Goal: Information Seeking & Learning: Learn about a topic

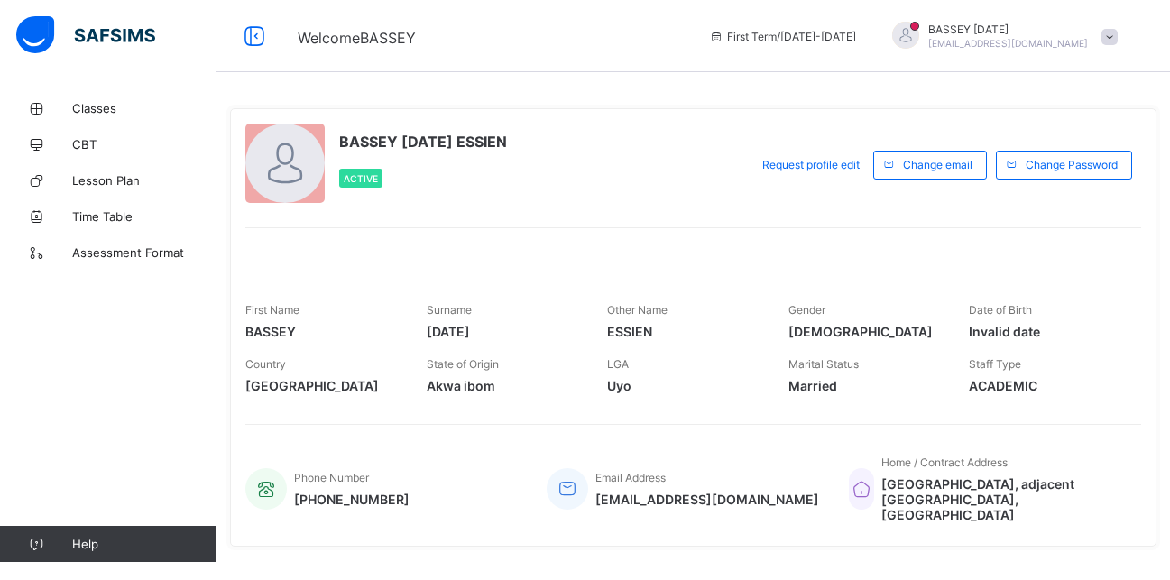
click at [1118, 34] on span at bounding box center [1109, 37] width 16 height 16
click at [684, 187] on div "BASSEY [DATE] ESSIEN Active" at bounding box center [492, 165] width 494 height 82
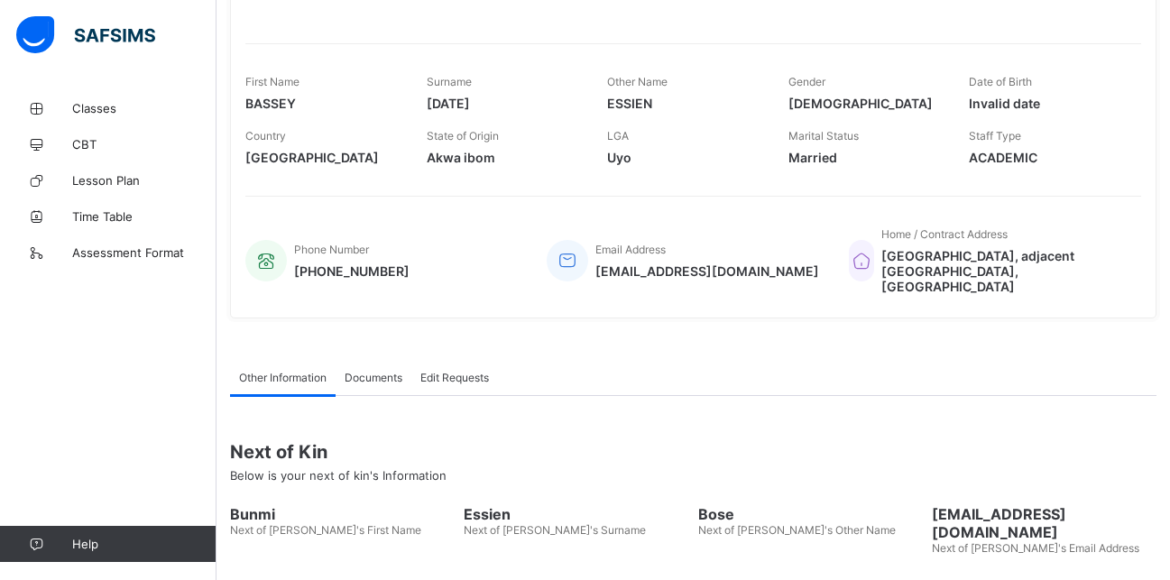
scroll to position [332, 0]
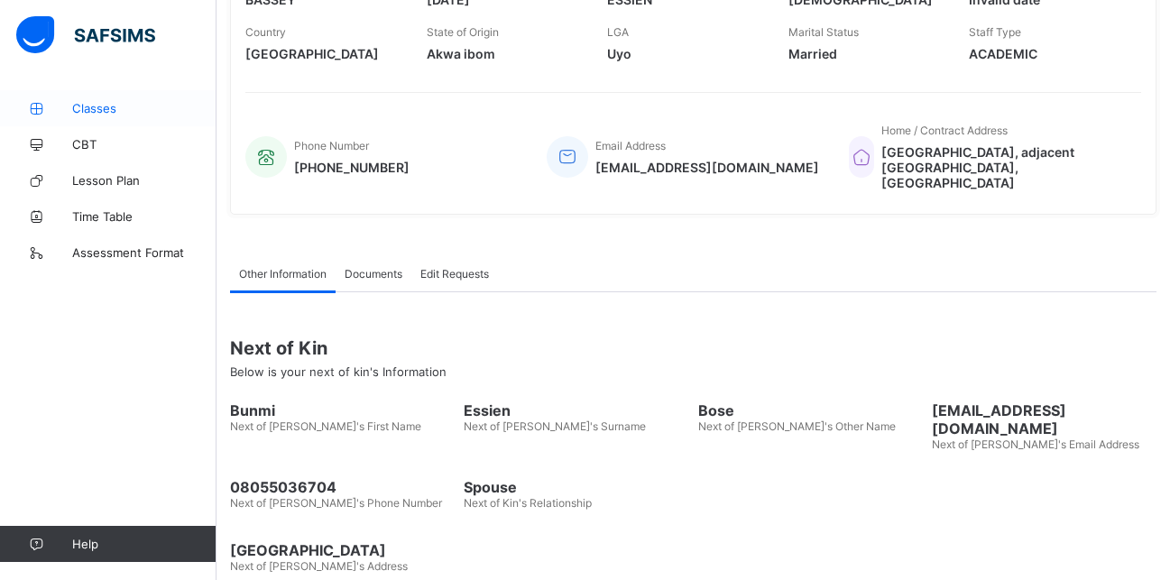
click at [86, 106] on span "Classes" at bounding box center [144, 108] width 144 height 14
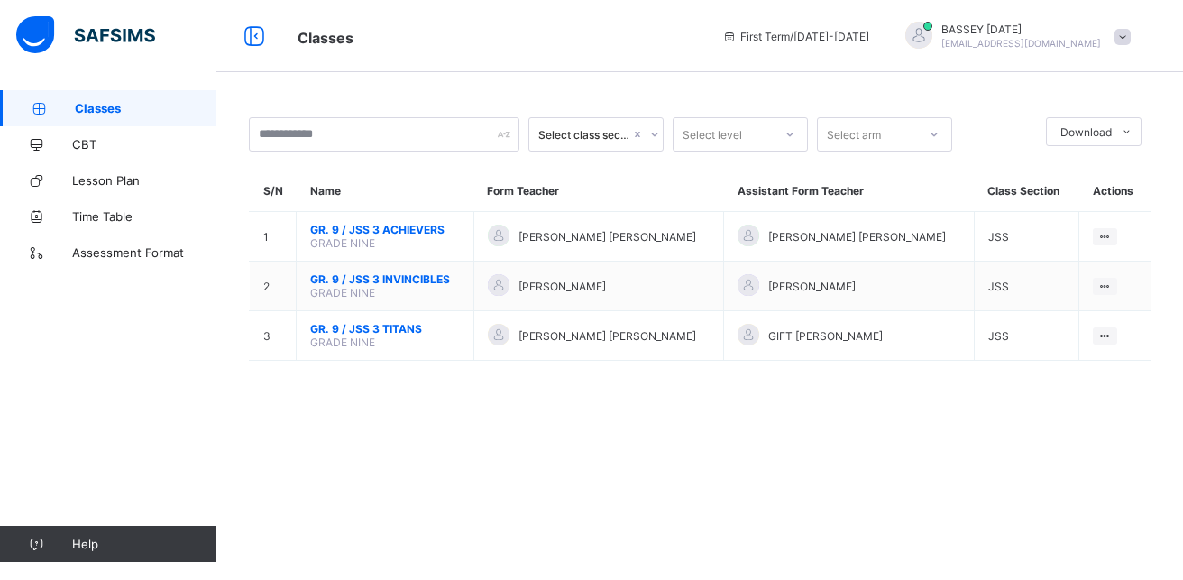
click at [1122, 40] on span at bounding box center [1123, 37] width 16 height 16
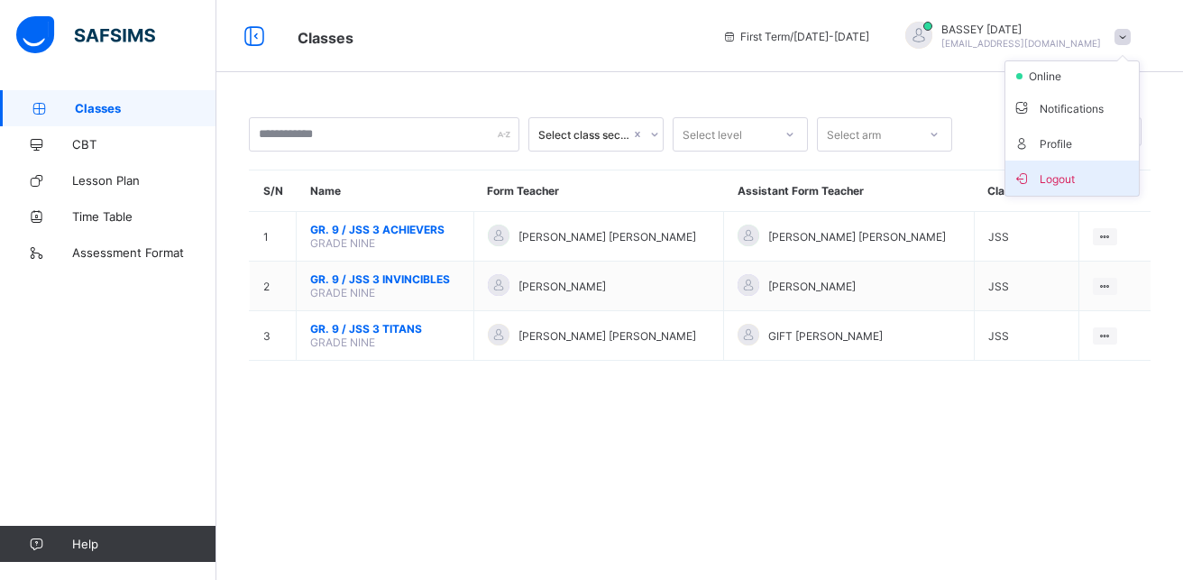
click at [1066, 178] on span "Logout" at bounding box center [1072, 178] width 119 height 21
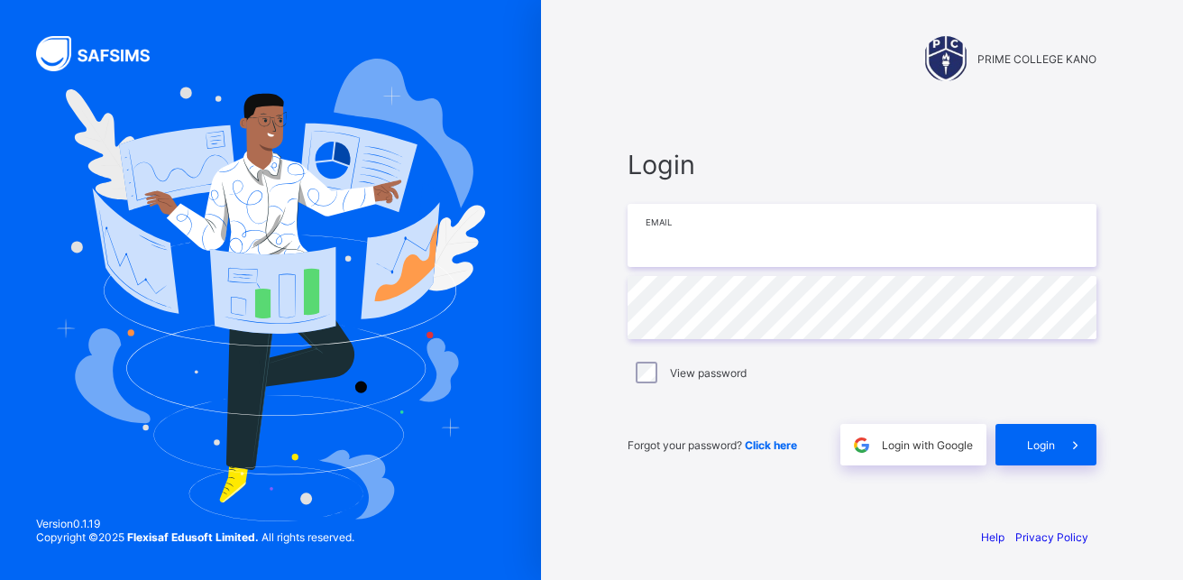
click at [677, 231] on input "email" at bounding box center [862, 235] width 469 height 63
type input "**********"
click at [1035, 443] on span "Login" at bounding box center [1041, 445] width 28 height 14
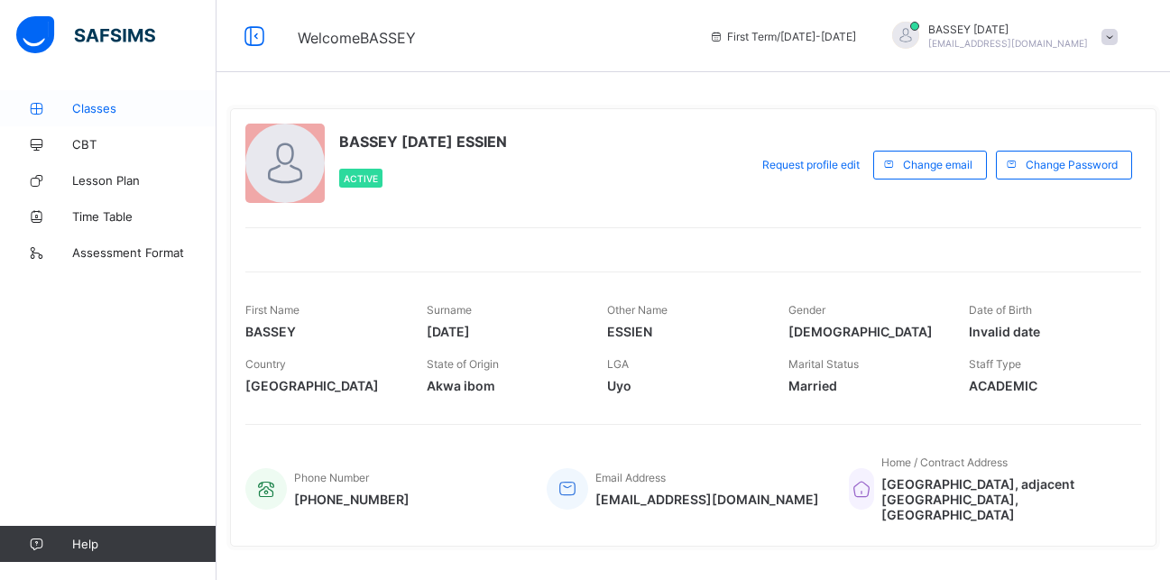
click at [95, 108] on span "Classes" at bounding box center [144, 108] width 144 height 14
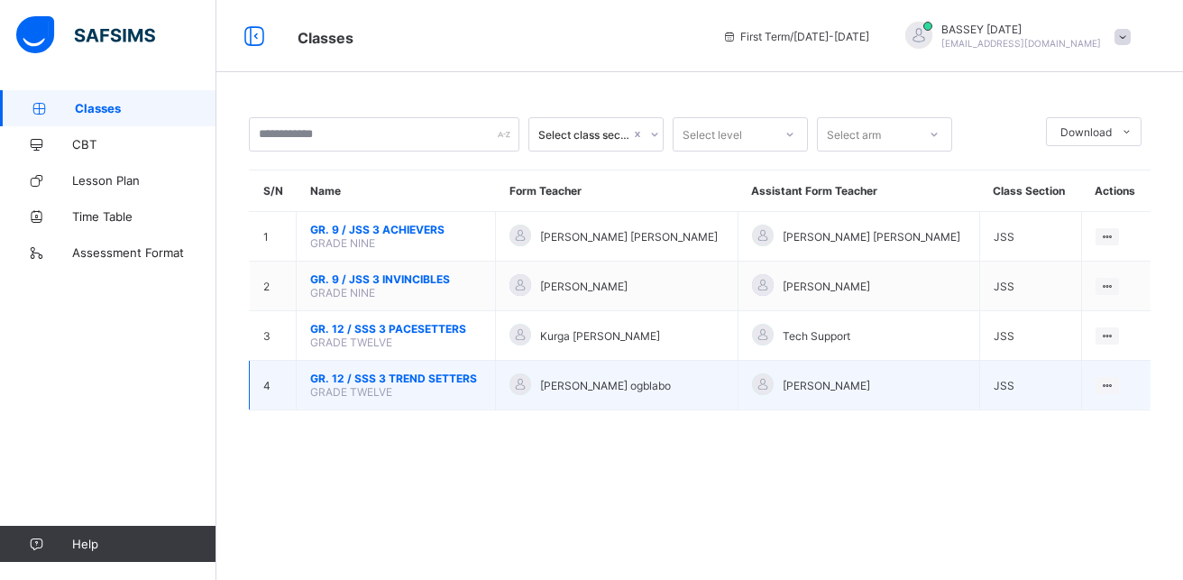
click at [573, 403] on td "[PERSON_NAME] ogblabo" at bounding box center [617, 386] width 242 height 50
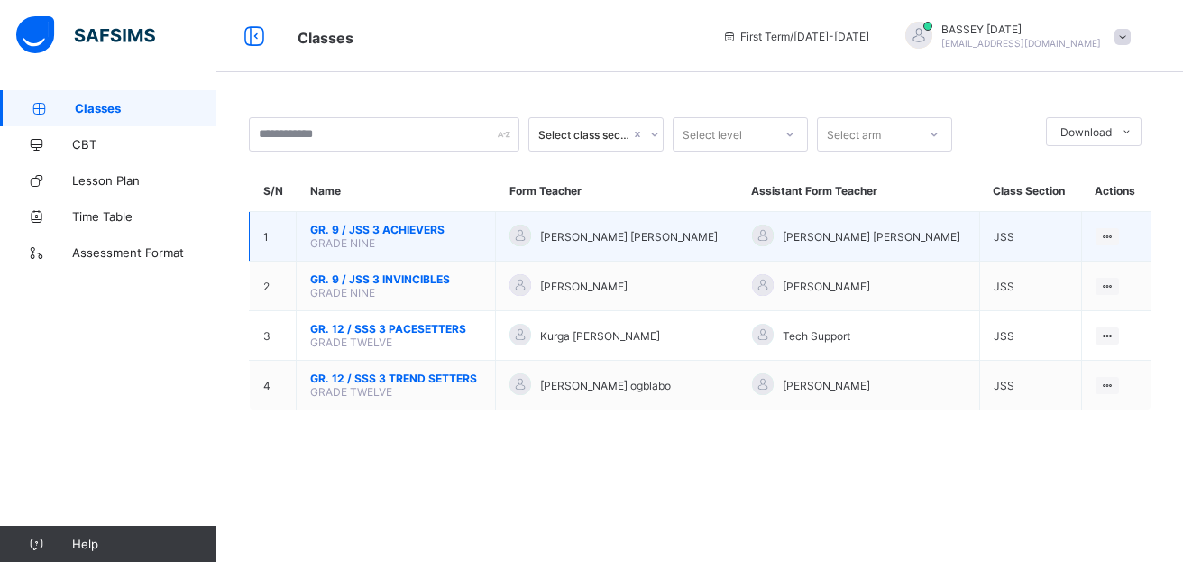
click at [399, 226] on span "GR. 9 / JSS 3 ACHIEVERS" at bounding box center [395, 230] width 171 height 14
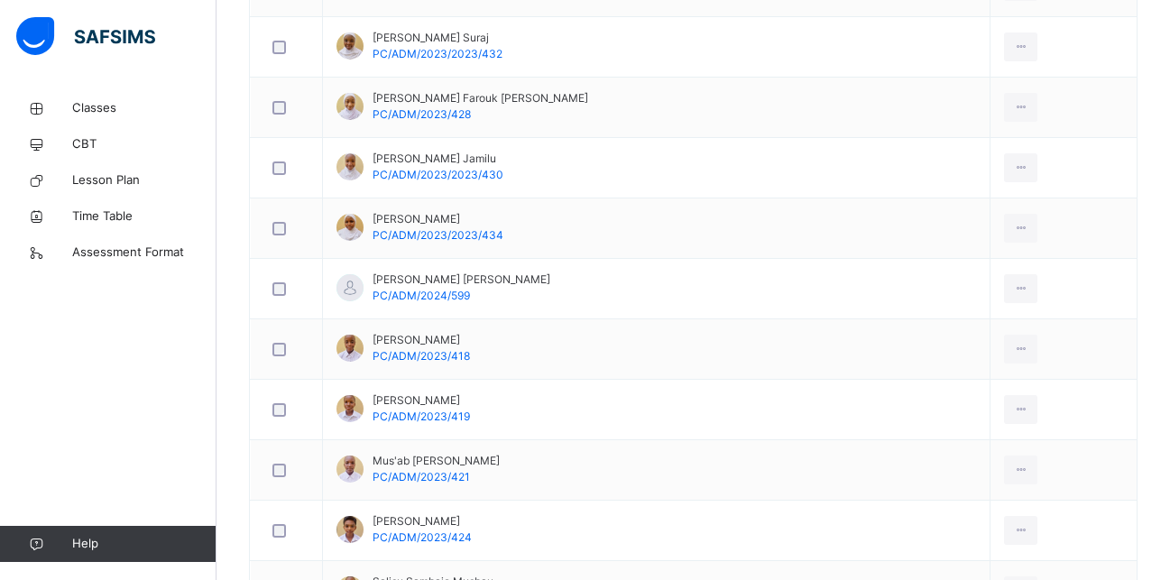
scroll to position [1082, 0]
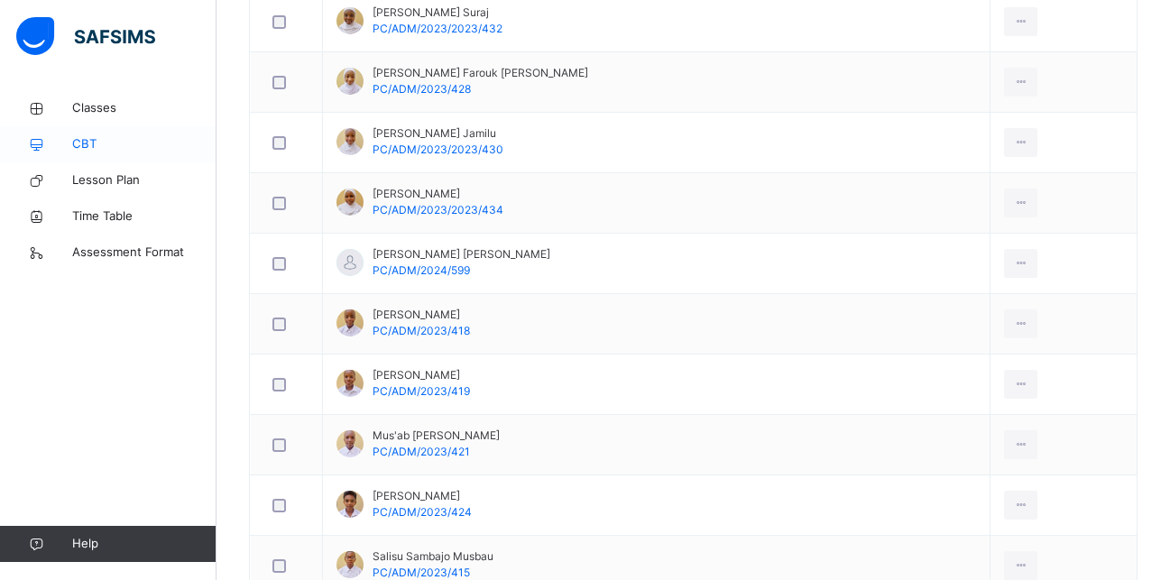
click at [82, 140] on span "CBT" at bounding box center [144, 144] width 144 height 18
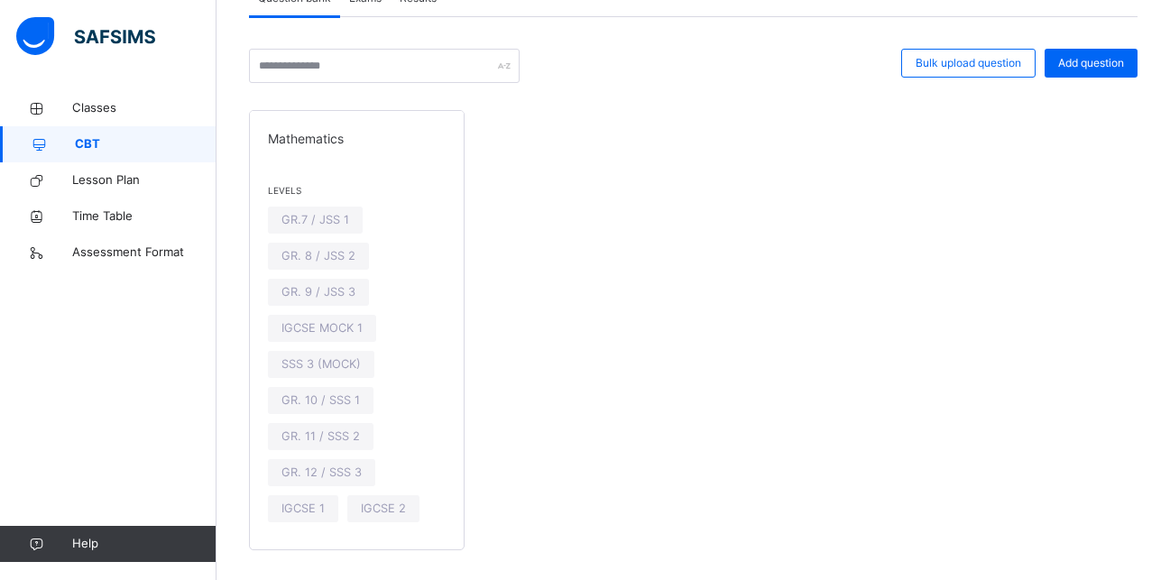
scroll to position [144, 0]
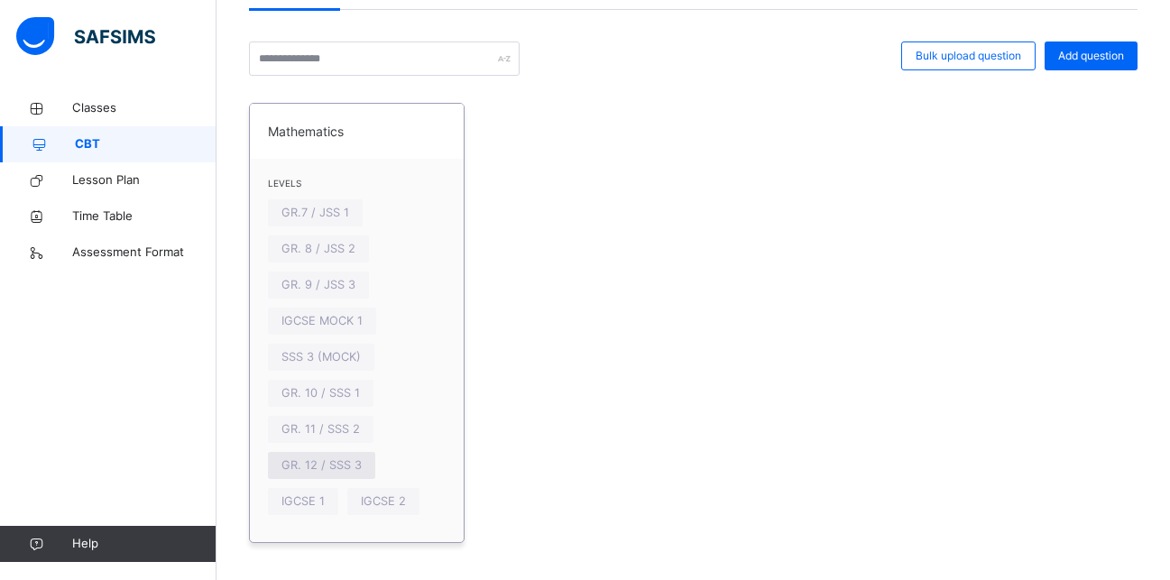
click at [317, 470] on span "GR. 12 / SSS 3" at bounding box center [321, 464] width 80 height 17
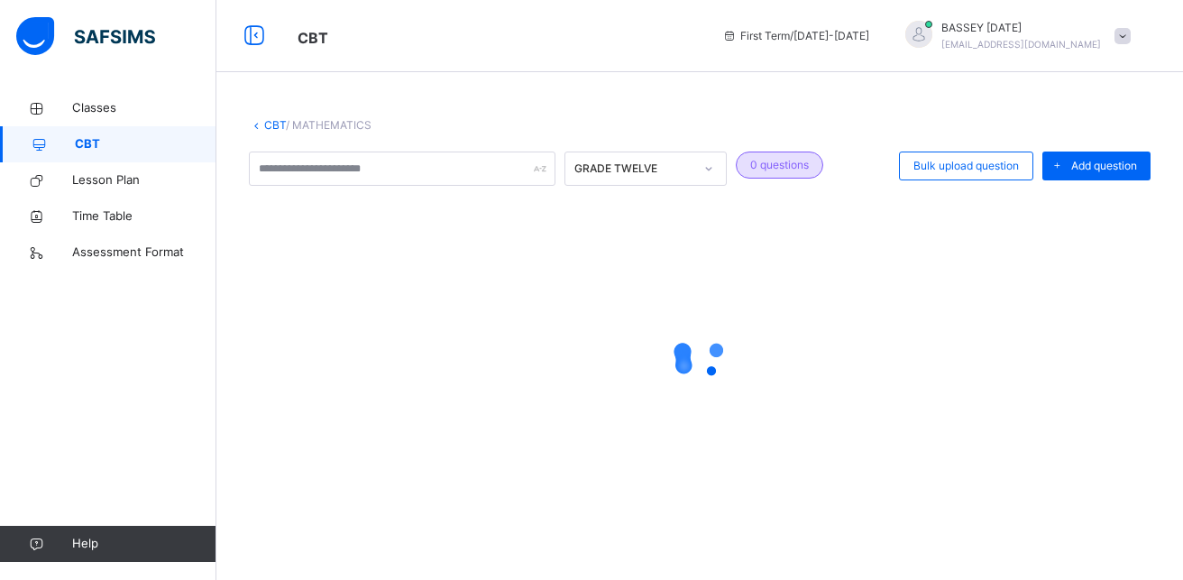
click at [317, 470] on div at bounding box center [700, 357] width 902 height 343
